Goal: Information Seeking & Learning: Learn about a topic

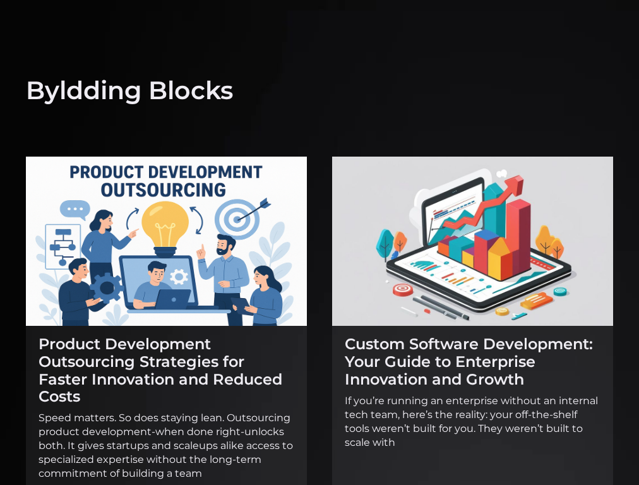
scroll to position [869, 0]
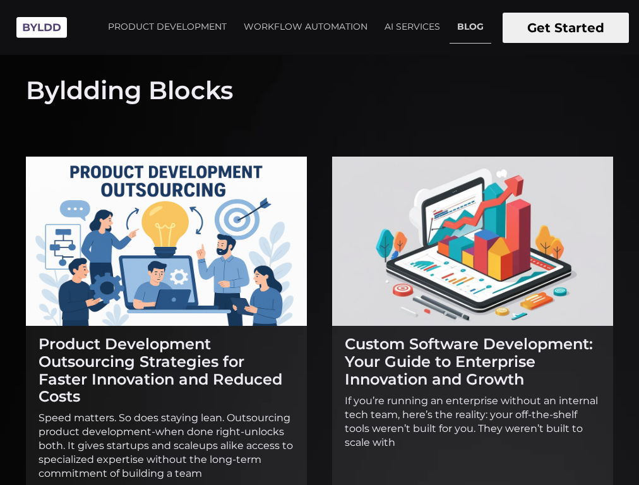
scroll to position [869, 0]
